Goal: Obtain resource: Download file/media

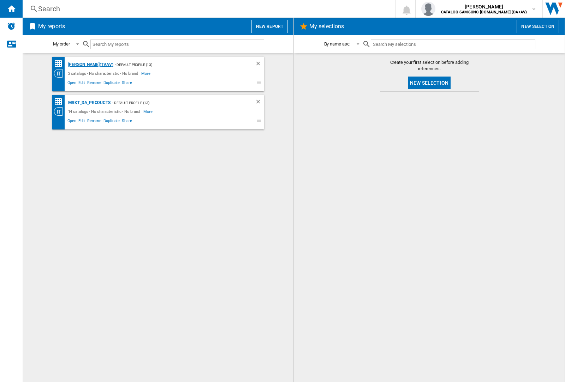
click at [78, 65] on div "[PERSON_NAME](TVAV)" at bounding box center [89, 64] width 47 height 9
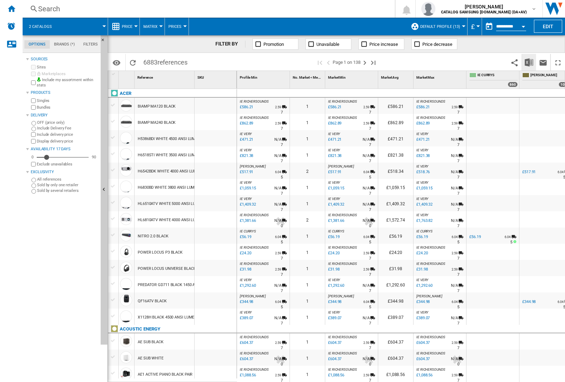
click at [529, 62] on img "Download in Excel" at bounding box center [528, 62] width 8 height 8
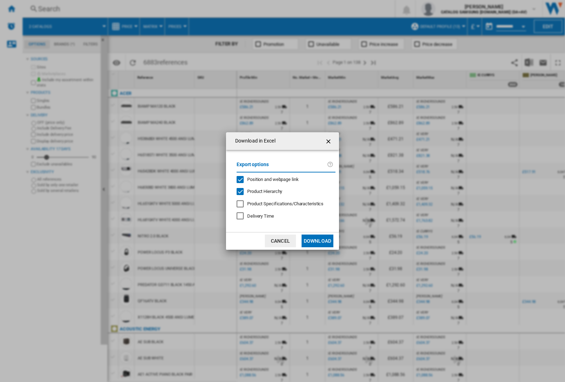
click at [283, 179] on span "Position and webpage link" at bounding box center [273, 179] width 52 height 5
click at [317, 241] on button "Download" at bounding box center [317, 241] width 32 height 13
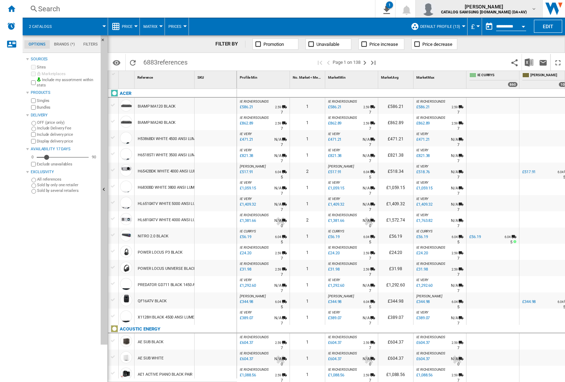
click at [435, 9] on img "button" at bounding box center [428, 9] width 14 height 14
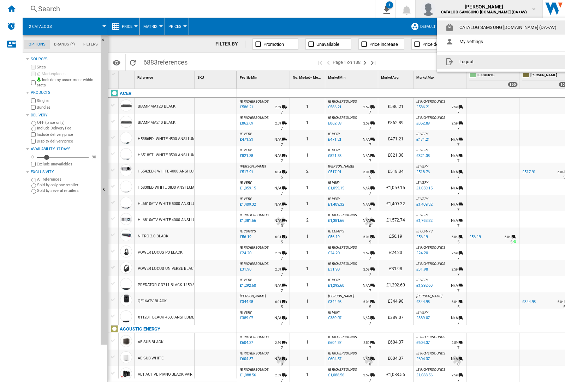
click at [491, 62] on button "Logout" at bounding box center [501, 62] width 131 height 14
